Goal: Communication & Community: Answer question/provide support

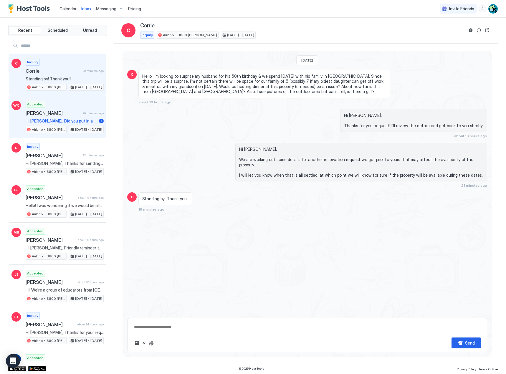
click at [79, 108] on div "Accepted [PERSON_NAME] 20 minutes ago Hi [PERSON_NAME], Did you put in a reques…" at bounding box center [65, 117] width 78 height 32
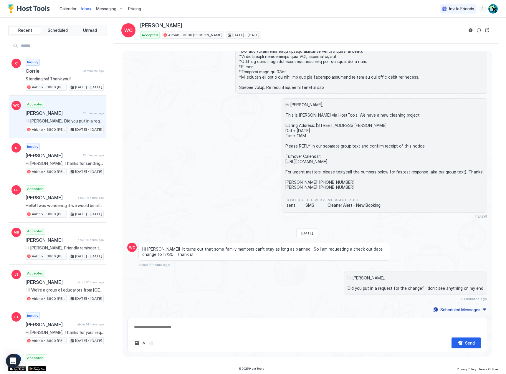
scroll to position [184, 0]
click at [470, 31] on button "Reservation information" at bounding box center [470, 30] width 7 height 7
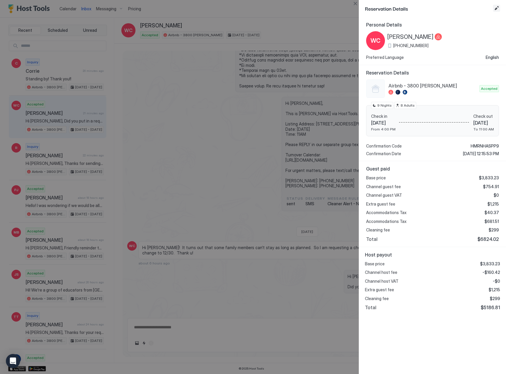
click at [498, 7] on button "Edit reservation" at bounding box center [496, 8] width 7 height 7
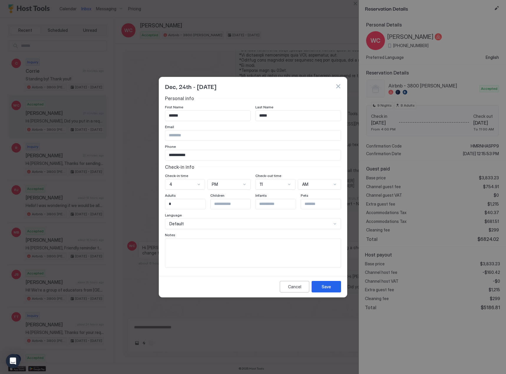
click at [298, 291] on button "Cancel" at bounding box center [294, 286] width 29 height 11
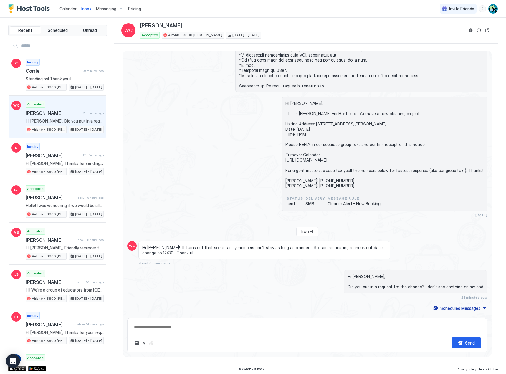
click at [472, 33] on button "Reservation information" at bounding box center [470, 30] width 7 height 7
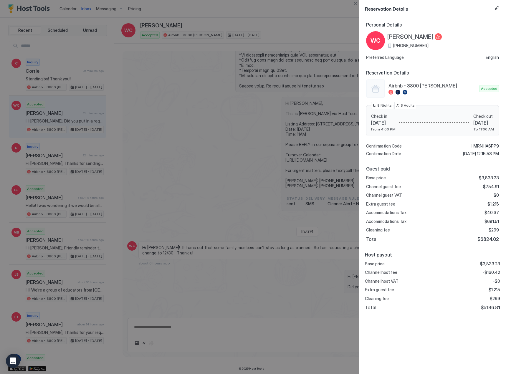
click at [318, 49] on div at bounding box center [253, 187] width 506 height 374
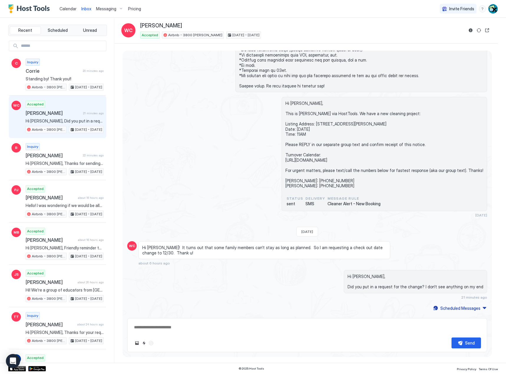
click at [487, 33] on button "Open reservation" at bounding box center [486, 30] width 7 height 7
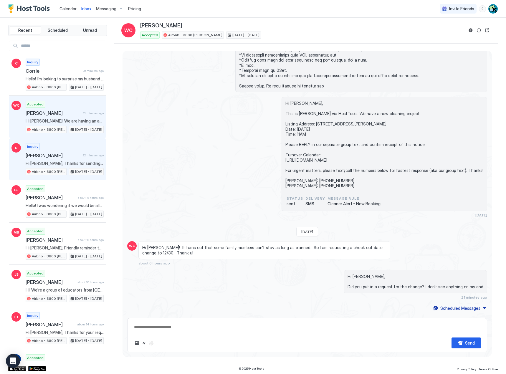
click at [52, 153] on span "[PERSON_NAME]" at bounding box center [53, 156] width 55 height 6
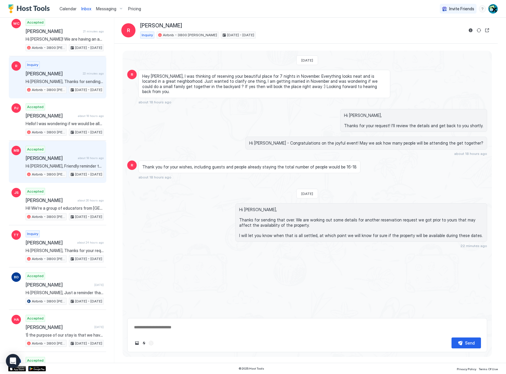
scroll to position [88, 0]
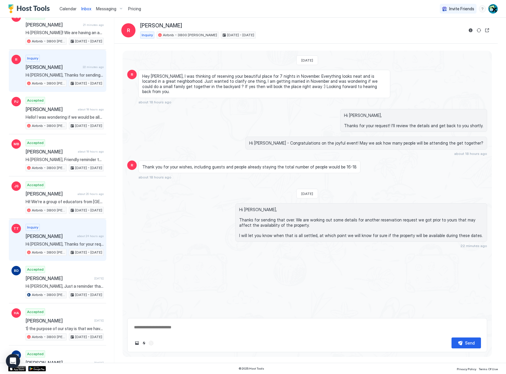
click at [66, 229] on div "Inquiry [PERSON_NAME] about 24 hours ago Hi [PERSON_NAME], Thanks for your requ…" at bounding box center [65, 240] width 78 height 32
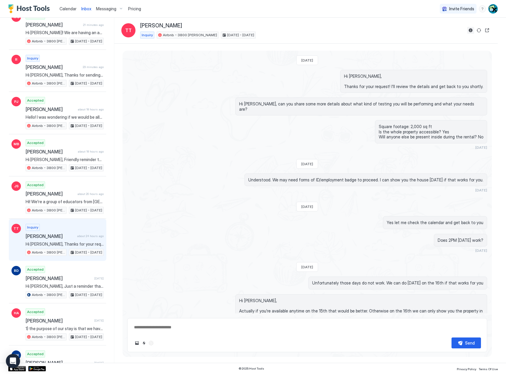
click at [470, 31] on button "Reservation information" at bounding box center [470, 30] width 7 height 7
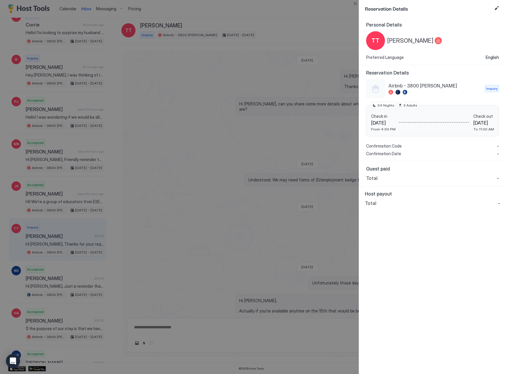
type textarea "*"
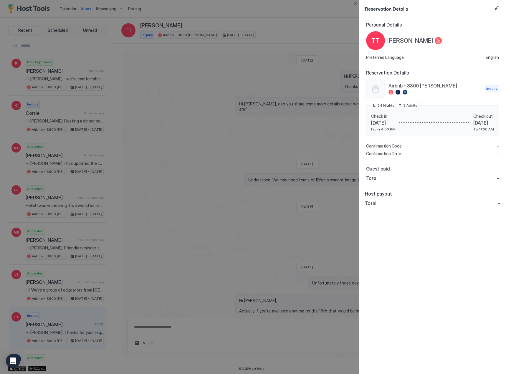
click at [151, 250] on div at bounding box center [253, 187] width 506 height 374
click at [312, 71] on div at bounding box center [253, 187] width 506 height 374
click at [497, 5] on button "Edit reservation" at bounding box center [496, 8] width 7 height 7
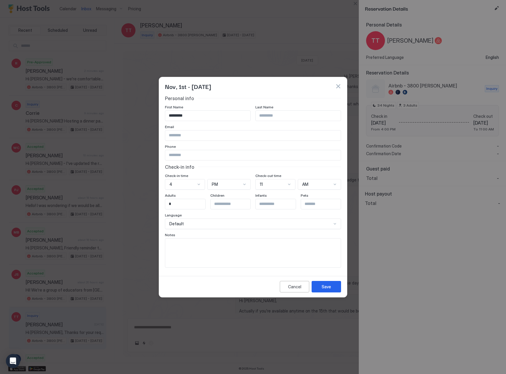
click at [337, 85] on button "button" at bounding box center [338, 86] width 6 height 6
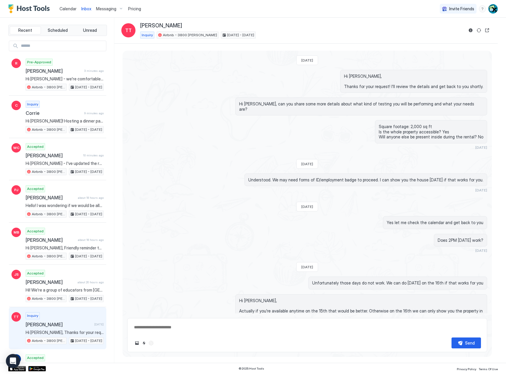
click at [226, 89] on div "Hi [PERSON_NAME], Thanks for your request! I'll review the details and get back…" at bounding box center [307, 81] width 360 height 23
type textarea "*"
click at [147, 111] on div "[DATE] Hi [PERSON_NAME], Thanks for your request! I'll review the details and g…" at bounding box center [306, 253] width 369 height 404
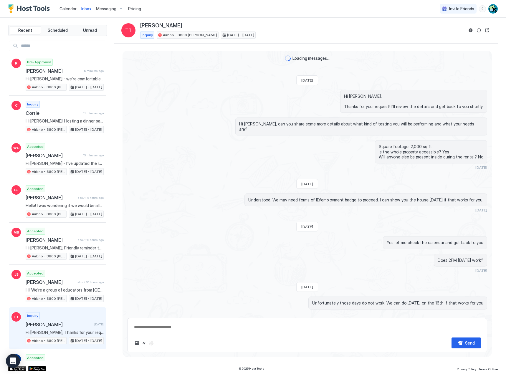
scroll to position [161, 0]
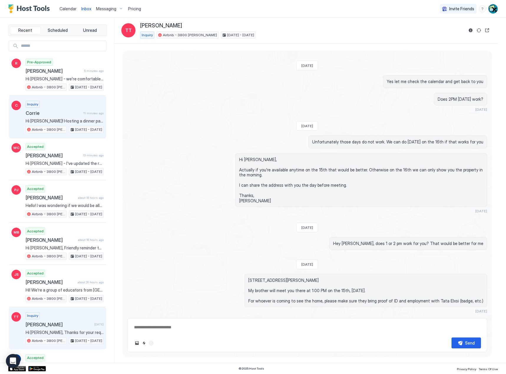
click at [71, 113] on span "Corrie" at bounding box center [53, 113] width 55 height 6
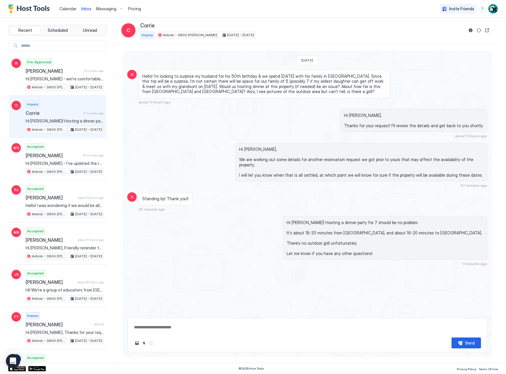
type textarea "*"
